Goal: Task Accomplishment & Management: Complete application form

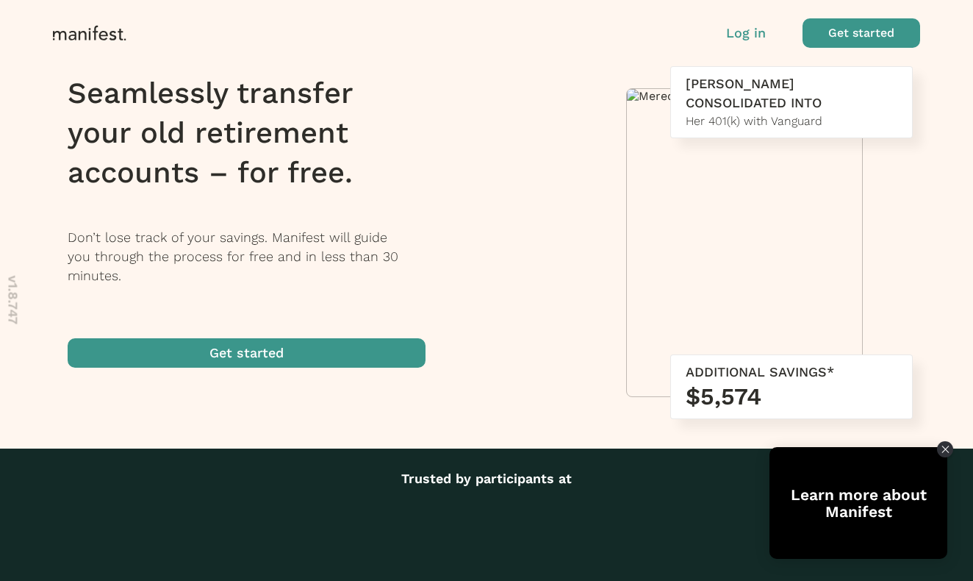
click at [753, 29] on p "Log in" at bounding box center [746, 33] width 40 height 19
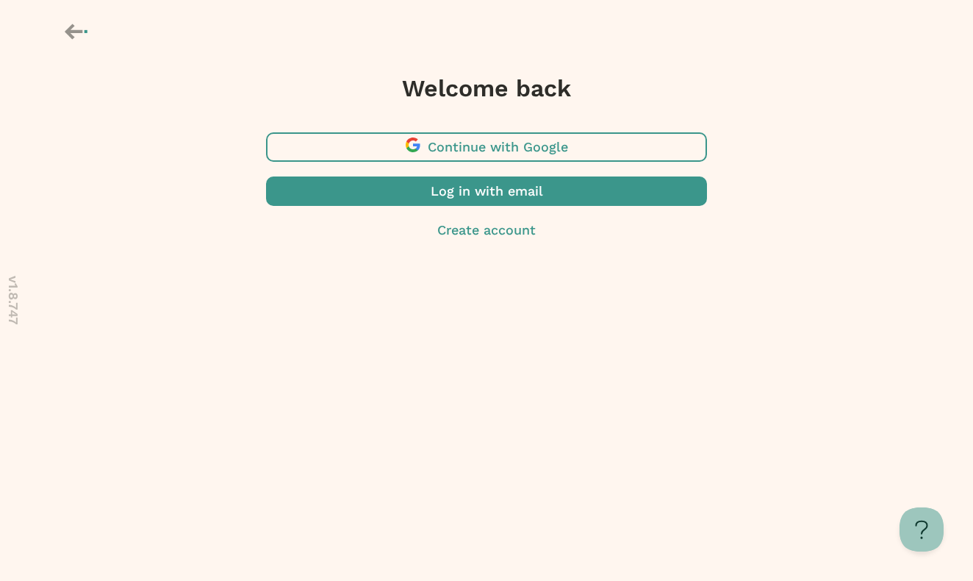
click at [471, 201] on span "button" at bounding box center [486, 190] width 441 height 29
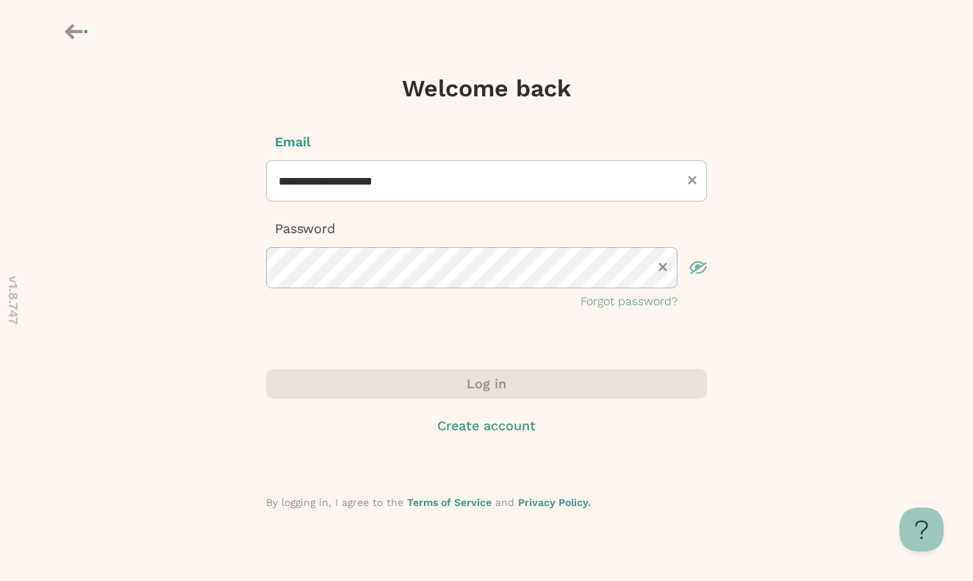
type input "**********"
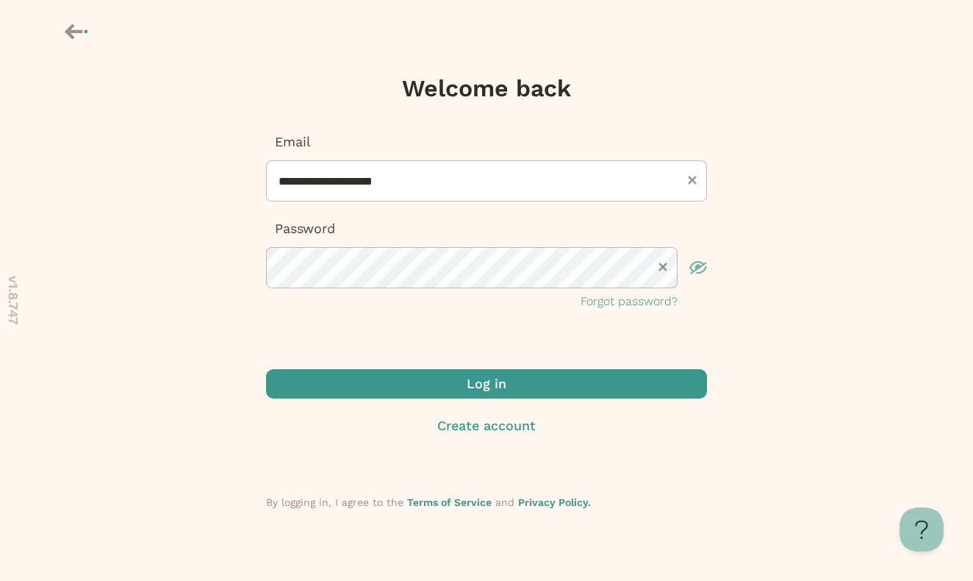
click at [571, 379] on span "submit" at bounding box center [486, 383] width 441 height 29
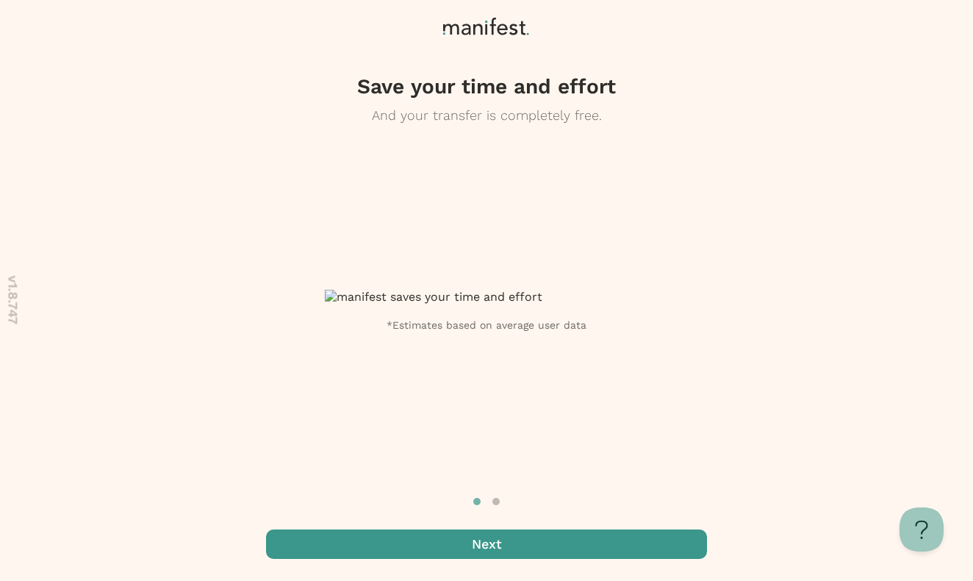
click at [475, 545] on span "button" at bounding box center [486, 543] width 441 height 29
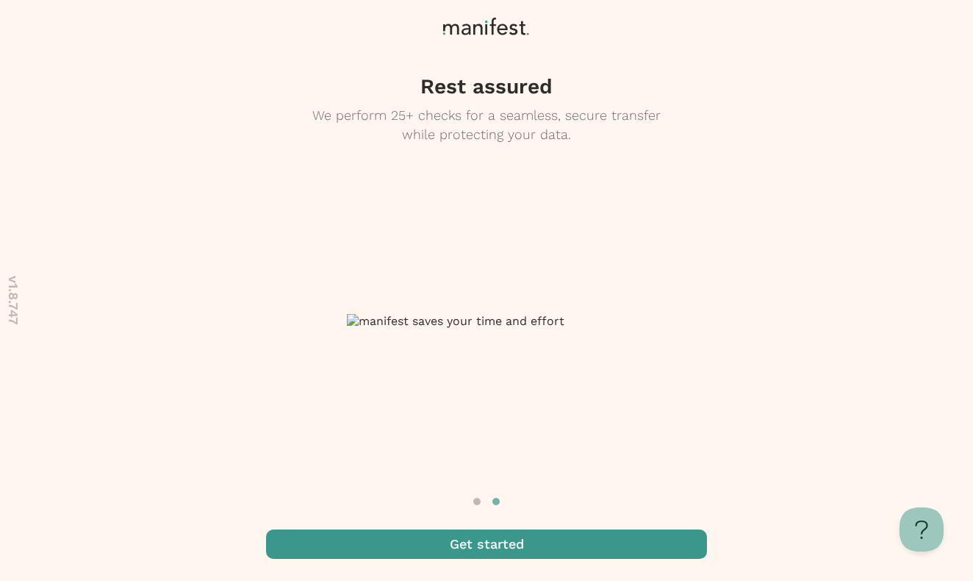
click at [475, 545] on span "button" at bounding box center [486, 543] width 441 height 29
